Goal: Register for event/course

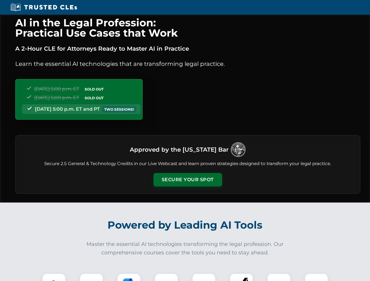
click at [188, 180] on button "Secure Your Spot" at bounding box center [188, 179] width 69 height 13
click at [54, 278] on img at bounding box center [53, 285] width 17 height 17
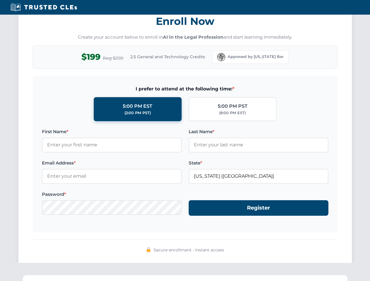
scroll to position [575, 0]
